Goal: Information Seeking & Learning: Learn about a topic

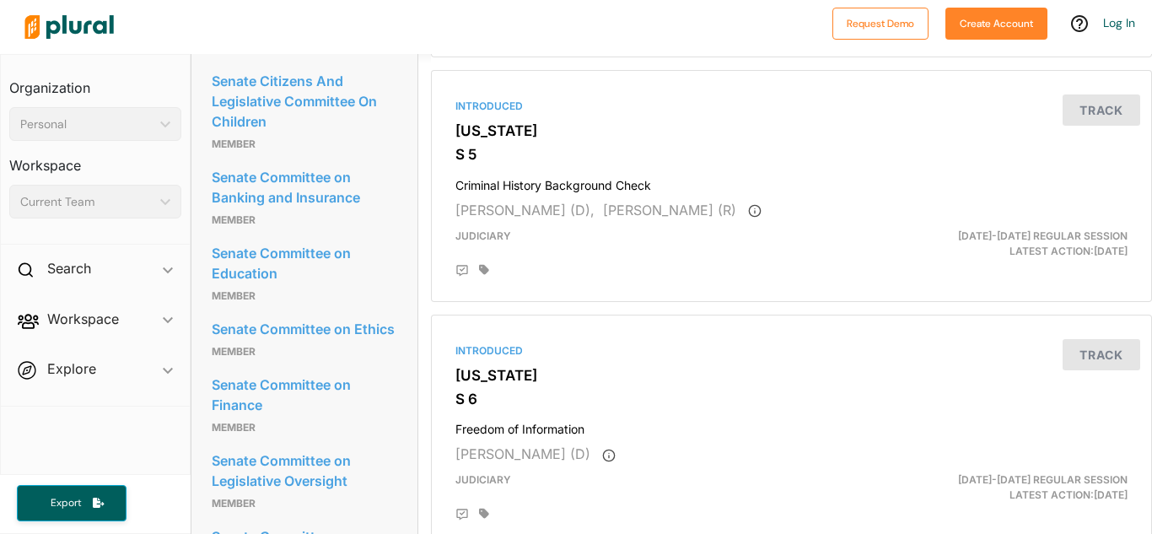
scroll to position [0, 1]
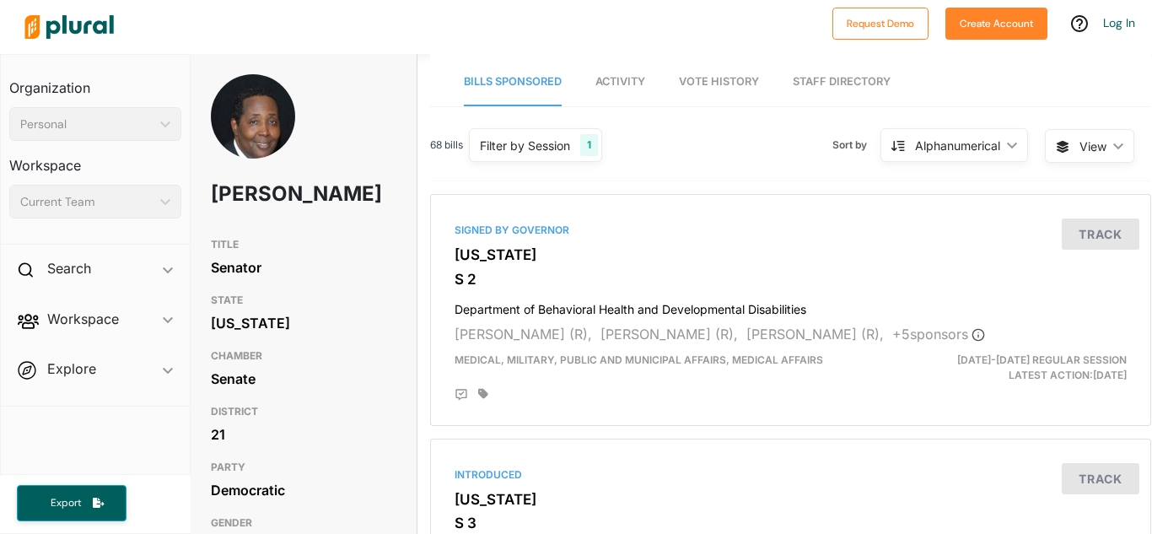
click at [250, 128] on img at bounding box center [253, 132] width 84 height 116
click at [282, 127] on img at bounding box center [253, 132] width 84 height 116
click at [277, 126] on img at bounding box center [253, 132] width 84 height 116
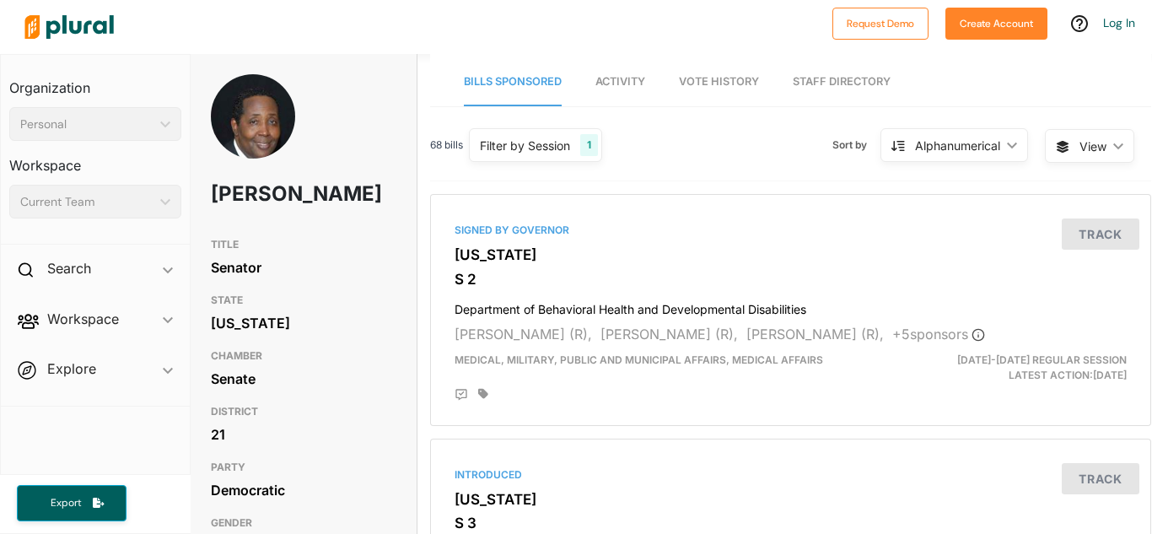
click at [277, 126] on img at bounding box center [253, 132] width 84 height 116
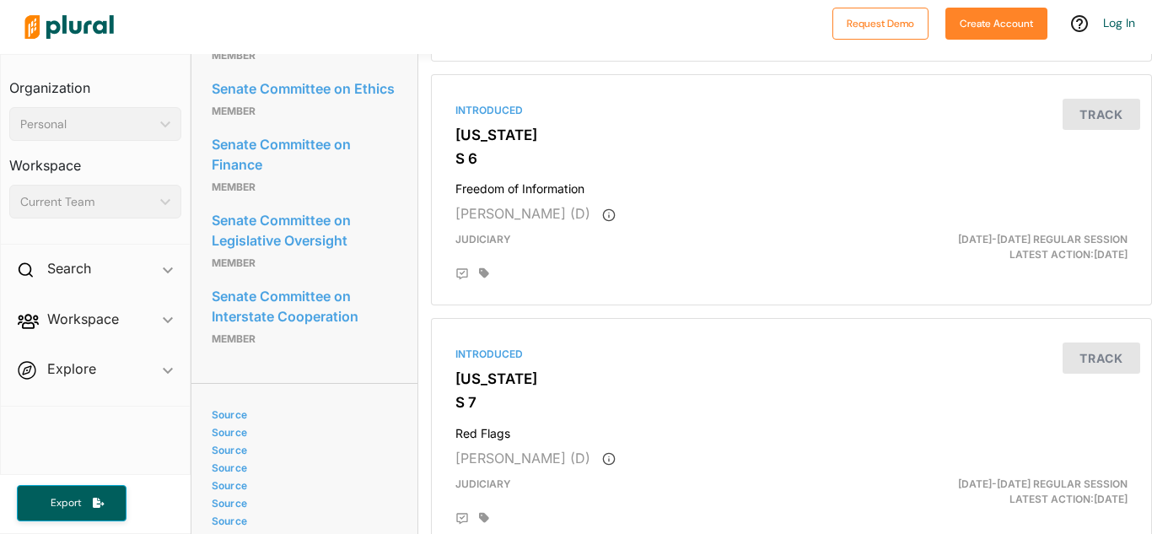
scroll to position [1098, 0]
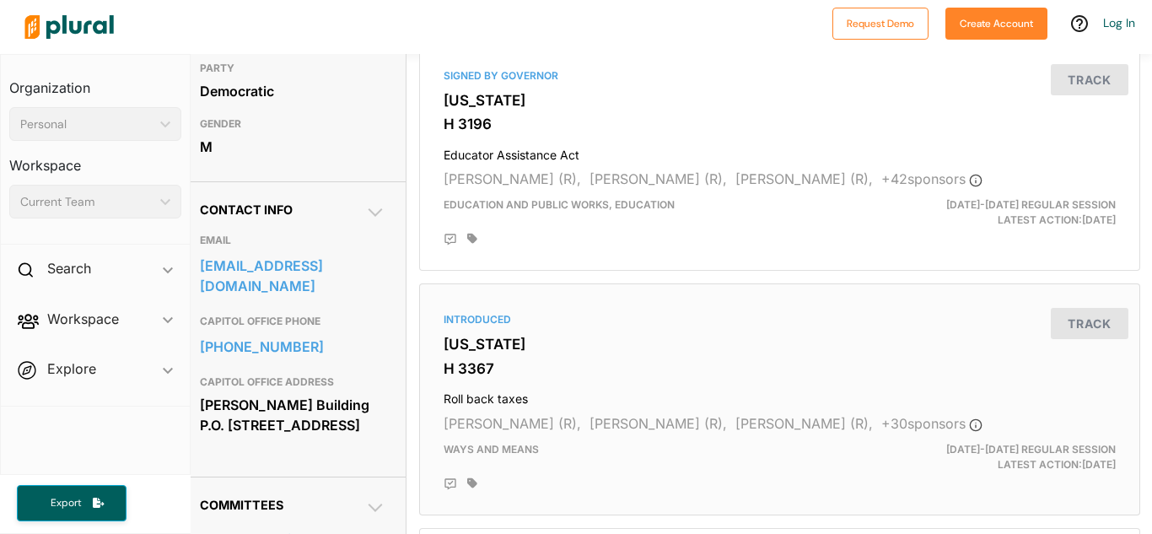
scroll to position [0, 12]
